Goal: Navigation & Orientation: Find specific page/section

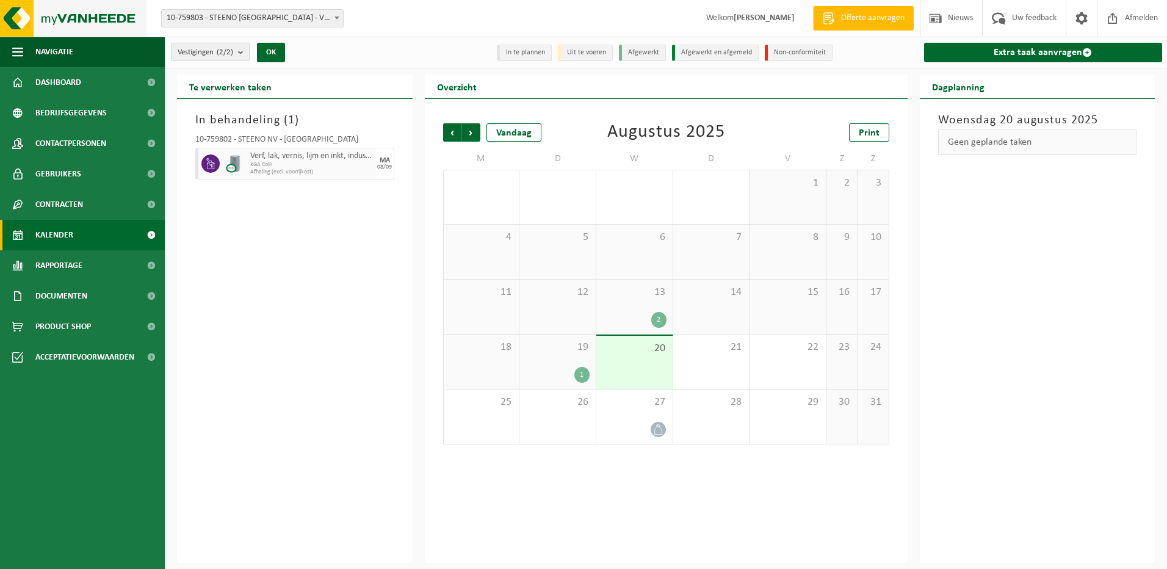
click at [82, 18] on img at bounding box center [73, 18] width 146 height 37
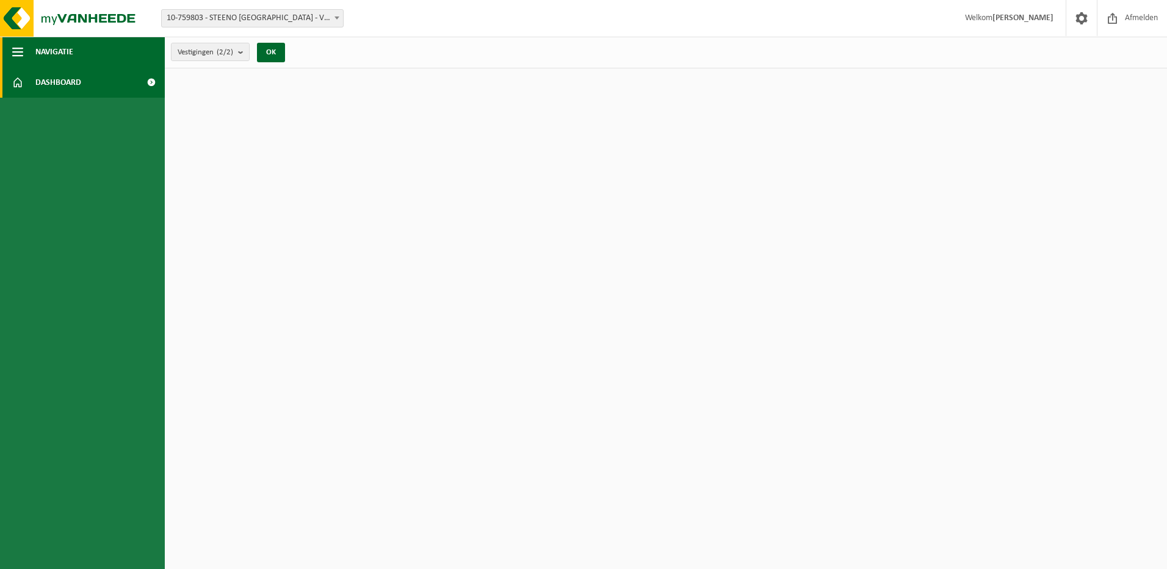
click at [77, 52] on button "Navigatie" at bounding box center [82, 52] width 165 height 31
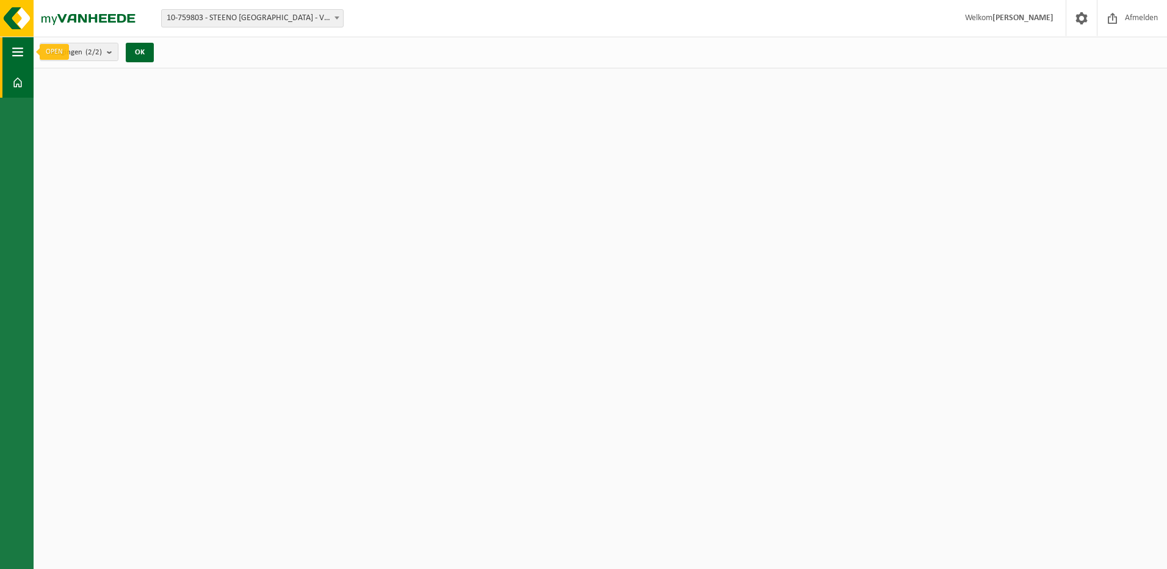
click at [20, 52] on span "button" at bounding box center [17, 52] width 11 height 31
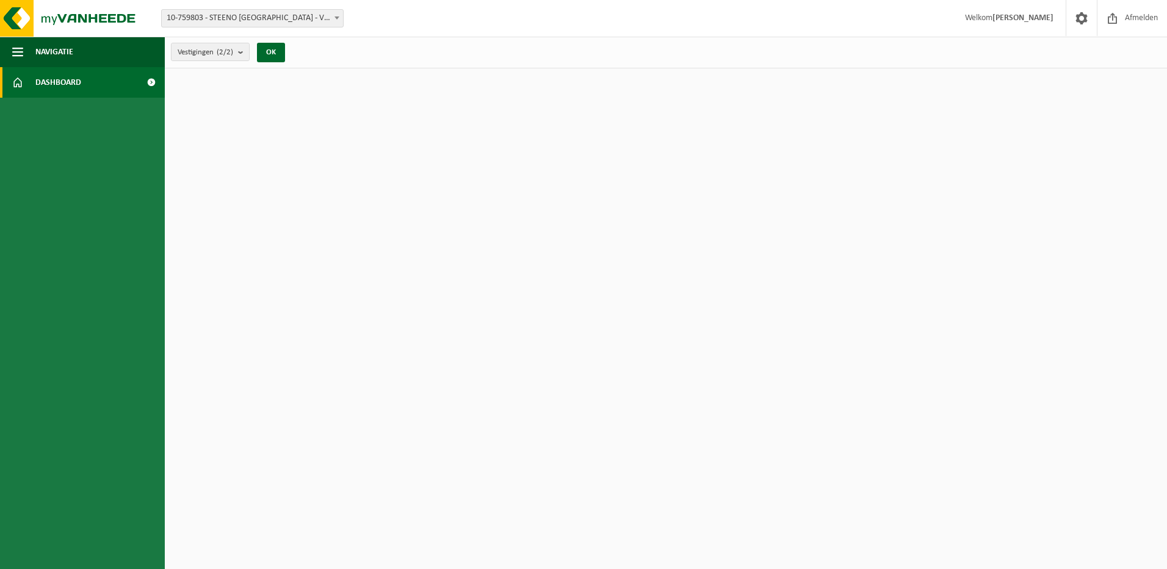
click at [57, 82] on span "Dashboard" at bounding box center [58, 82] width 46 height 31
click at [150, 81] on span at bounding box center [150, 82] width 27 height 31
click at [1126, 17] on span "Afmelden" at bounding box center [1140, 18] width 39 height 36
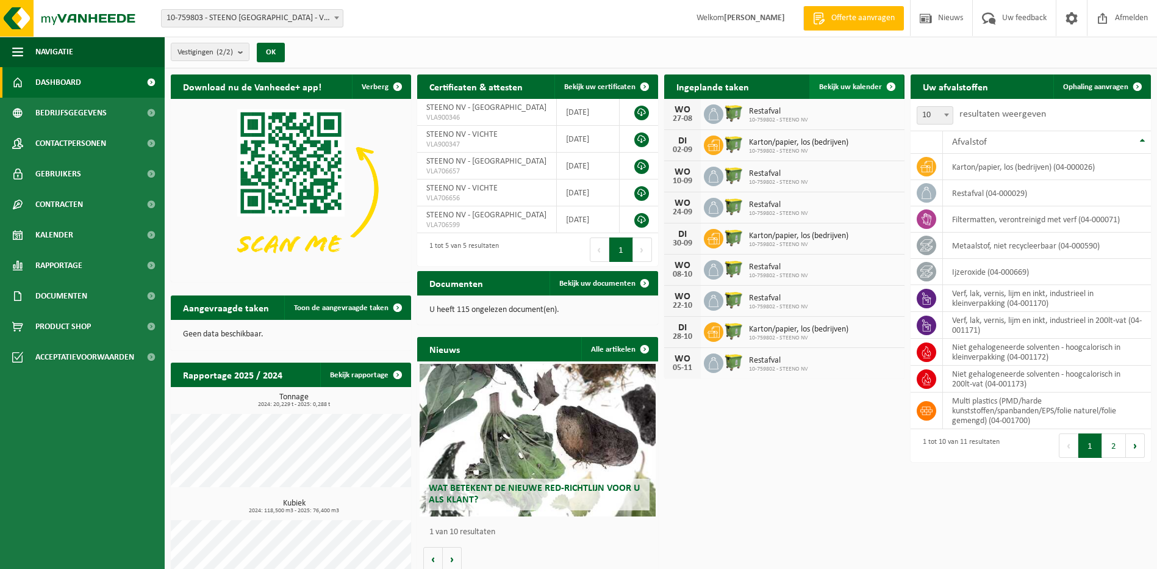
click at [862, 87] on span "Bekijk uw kalender" at bounding box center [850, 87] width 63 height 8
